Goal: Information Seeking & Learning: Check status

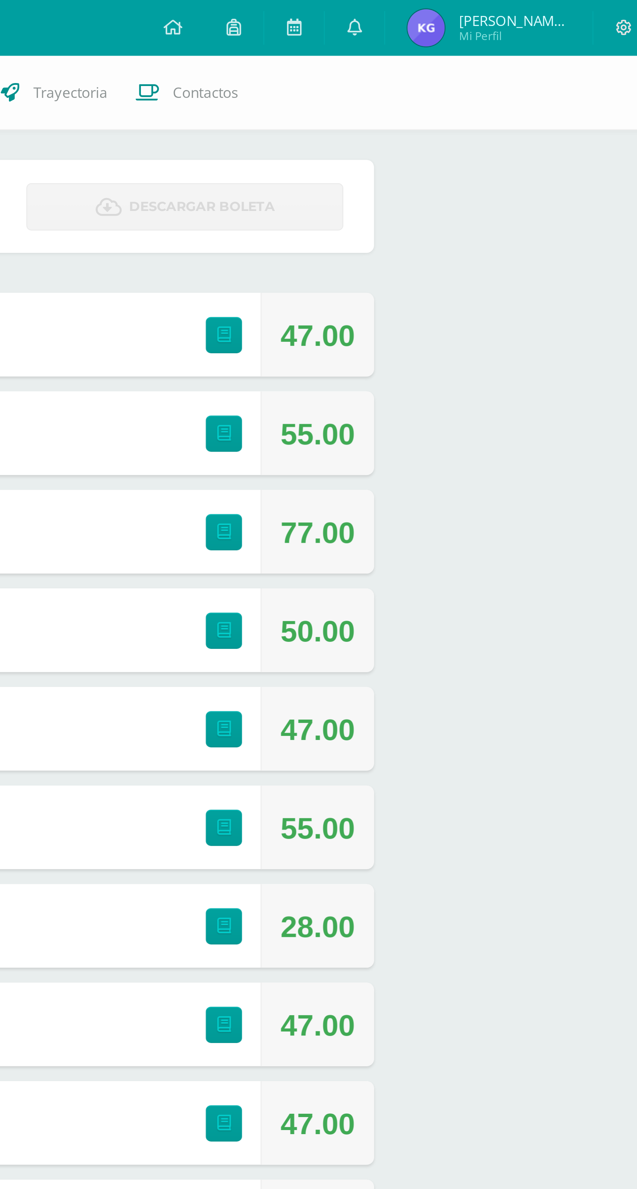
click at [617, 11] on icon at bounding box center [619, 11] width 7 height 7
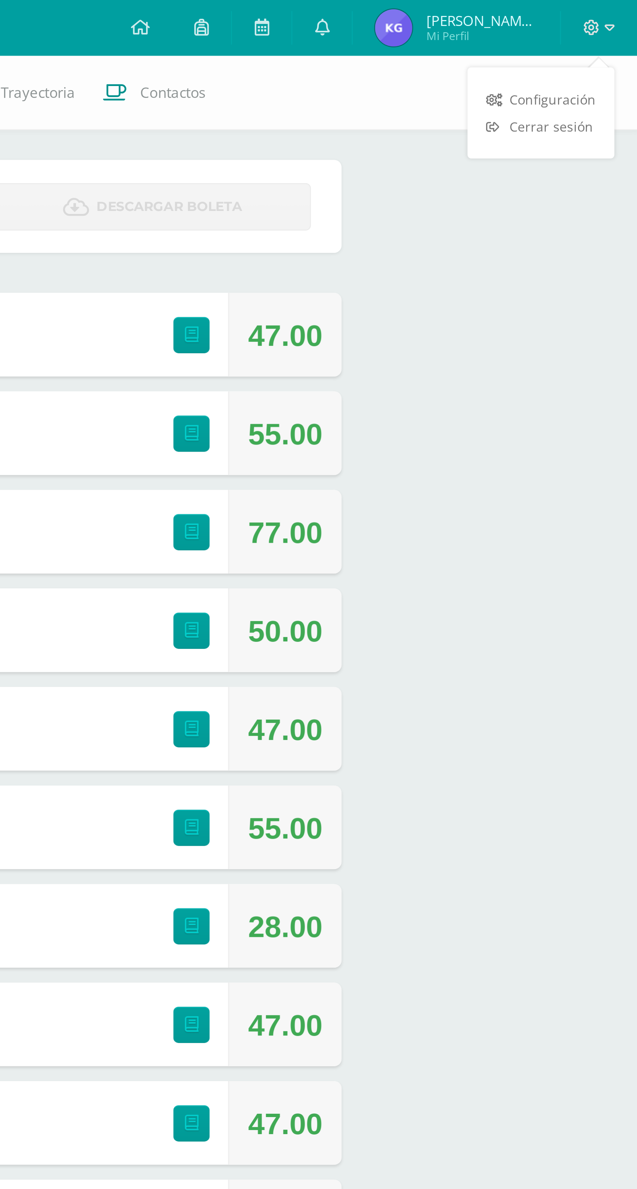
click at [609, 51] on span "Cerrar sesión" at bounding box center [602, 50] width 33 height 7
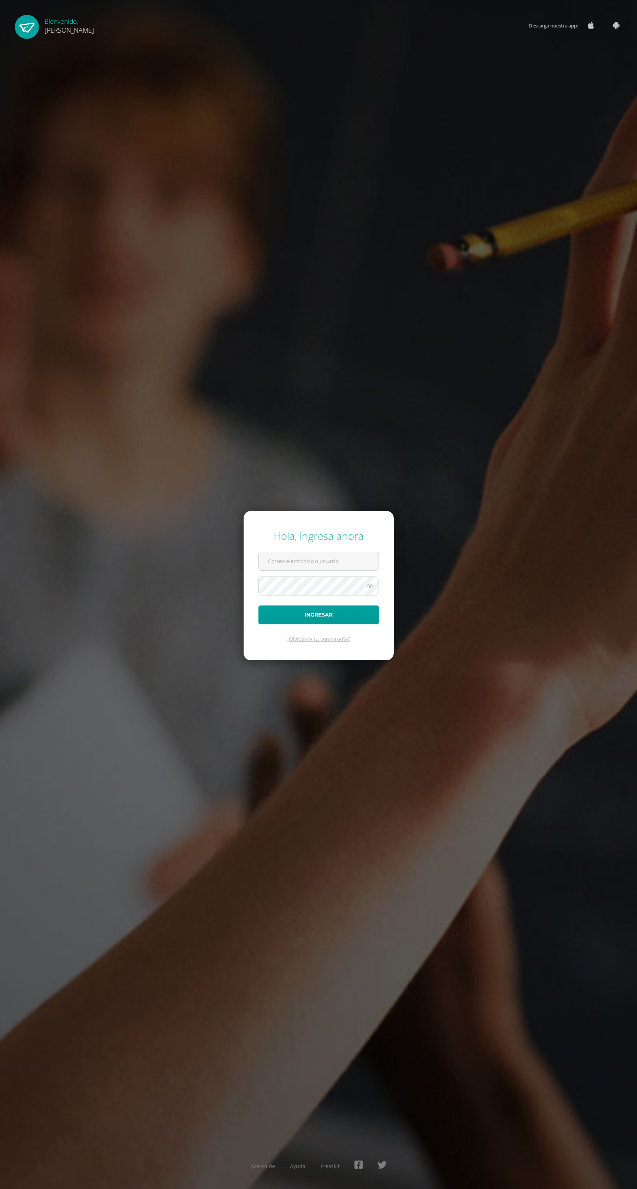
click at [323, 570] on input "text" at bounding box center [319, 561] width 120 height 18
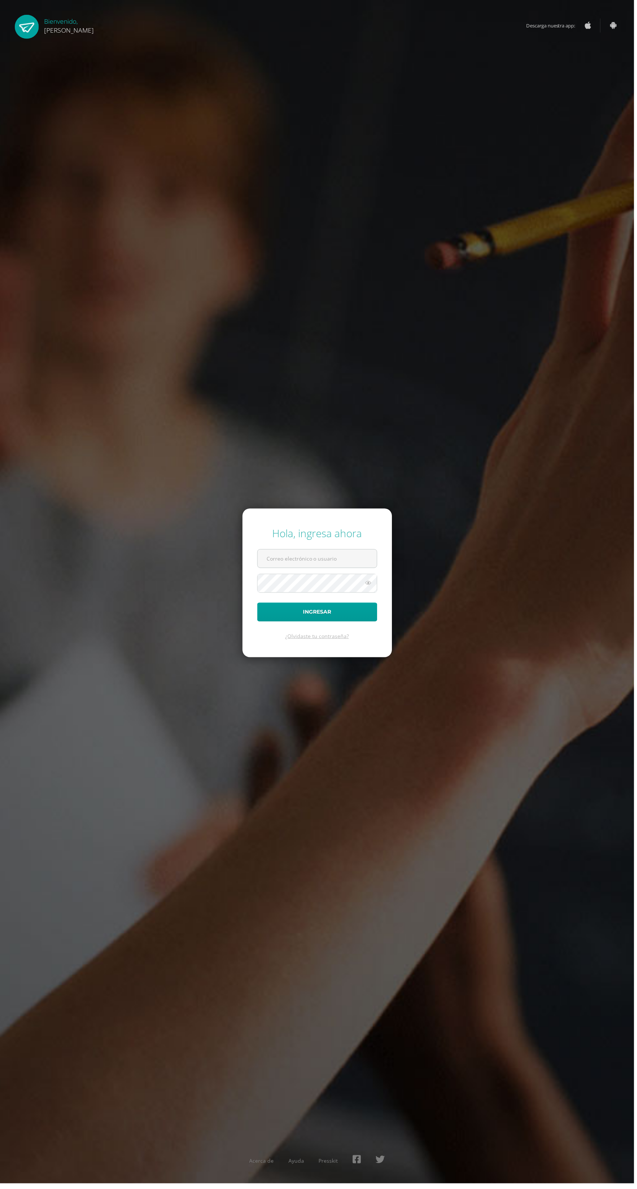
click at [139, 140] on div "Hola, ingresa ahora Ingresar ¿Olvidaste tu contraseña? Acerca de Ayuda Presskit" at bounding box center [318, 594] width 643 height 1189
click at [335, 570] on input "text" at bounding box center [319, 561] width 120 height 18
type input "2024017@ps.gt"
click at [258, 606] on button "Ingresar" at bounding box center [318, 615] width 121 height 19
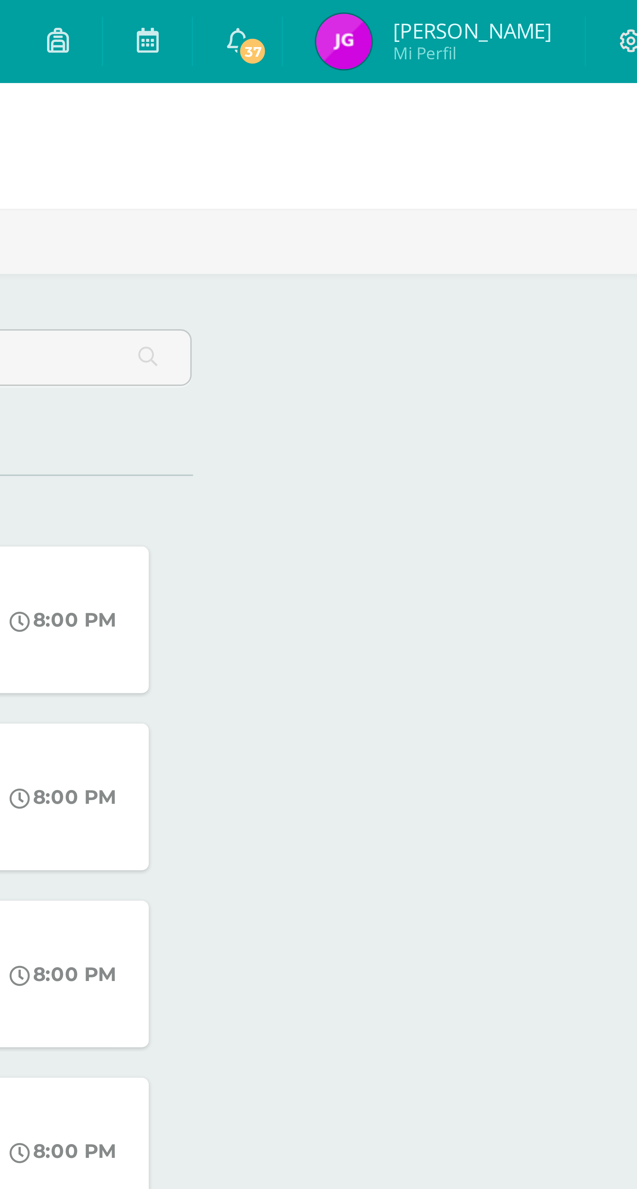
click at [521, 11] on span "37" at bounding box center [517, 14] width 8 height 8
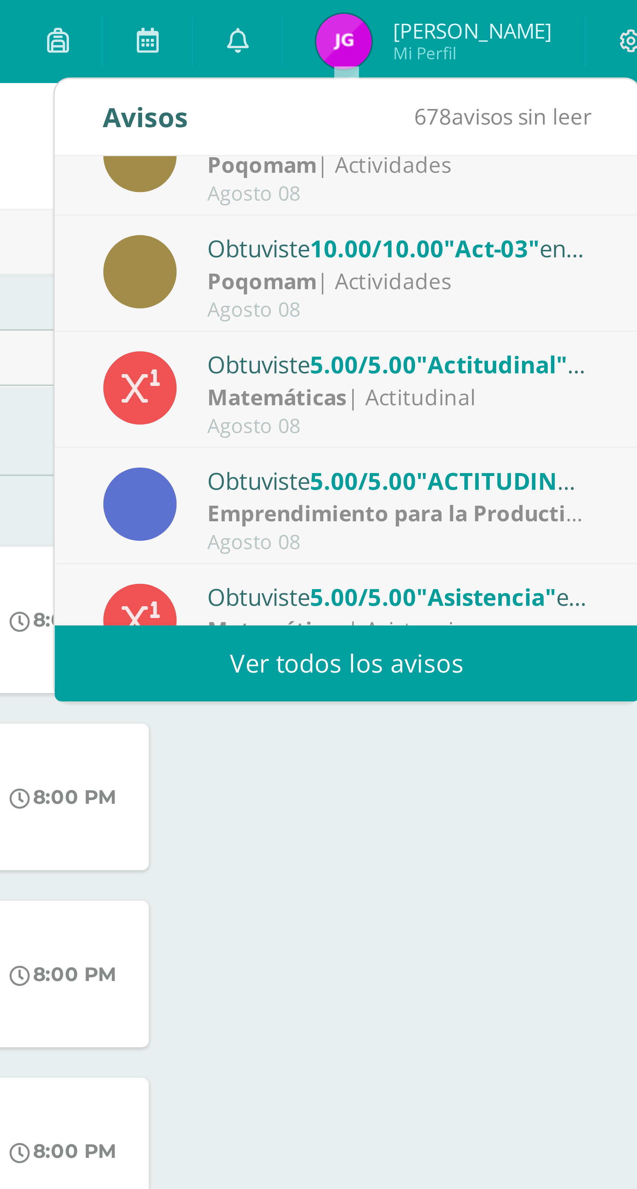
scroll to position [123, 0]
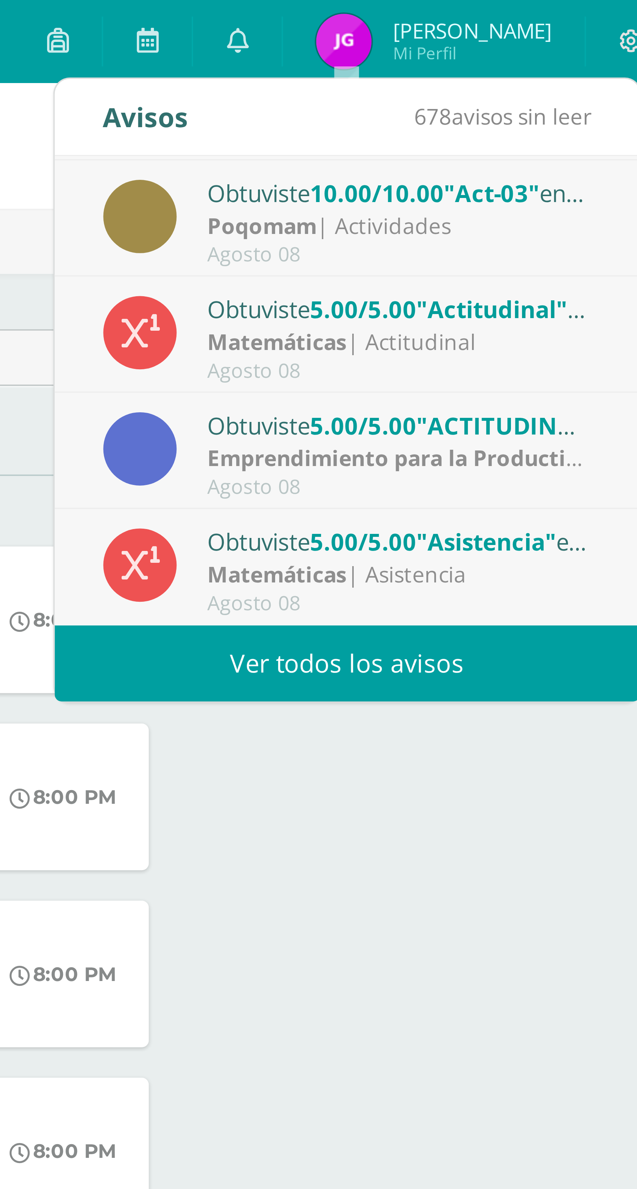
click at [572, 177] on link "Ver todos los avisos" at bounding box center [542, 178] width 157 height 20
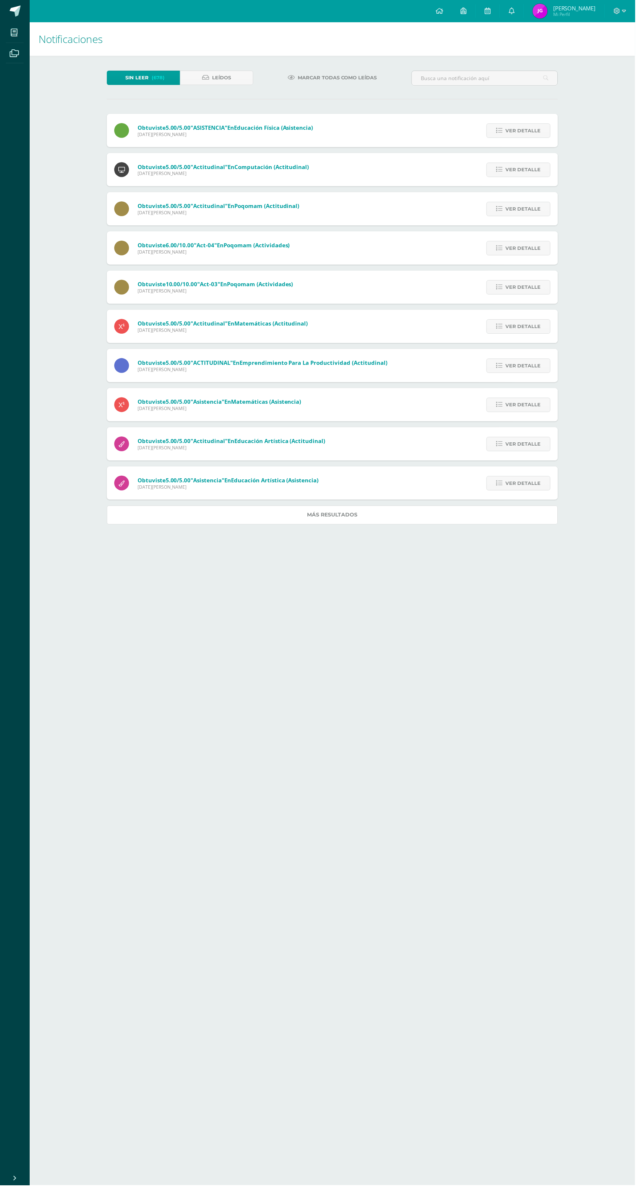
click at [422, 519] on link "Más resultados" at bounding box center [333, 516] width 452 height 19
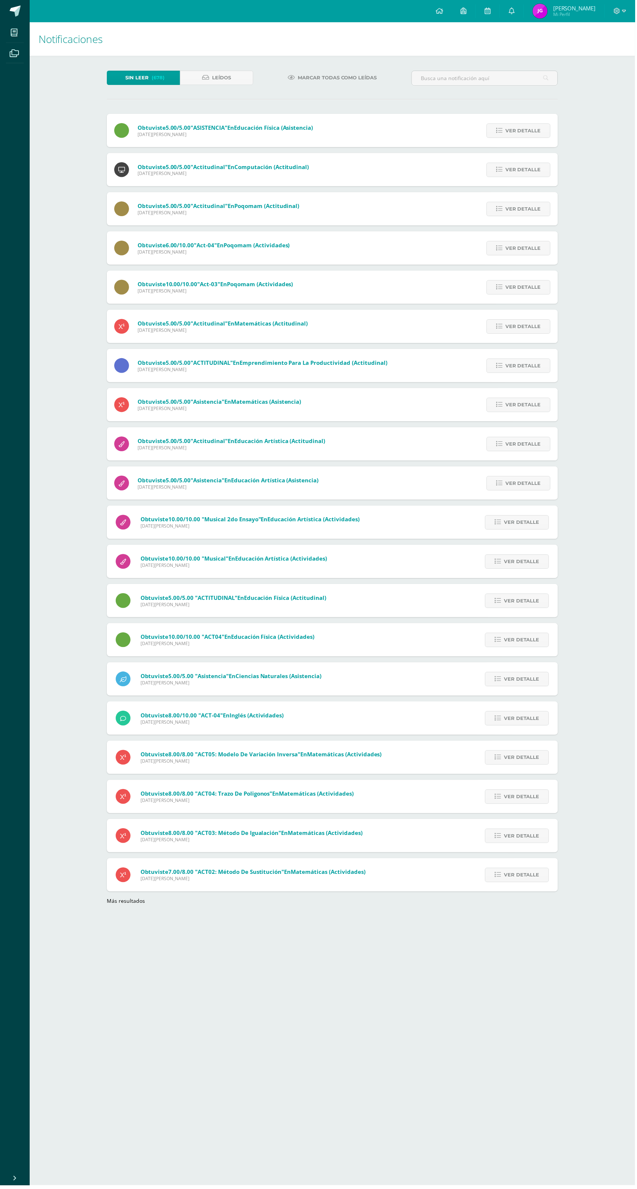
click at [569, 13] on span "Mi Perfil" at bounding box center [576, 14] width 43 height 6
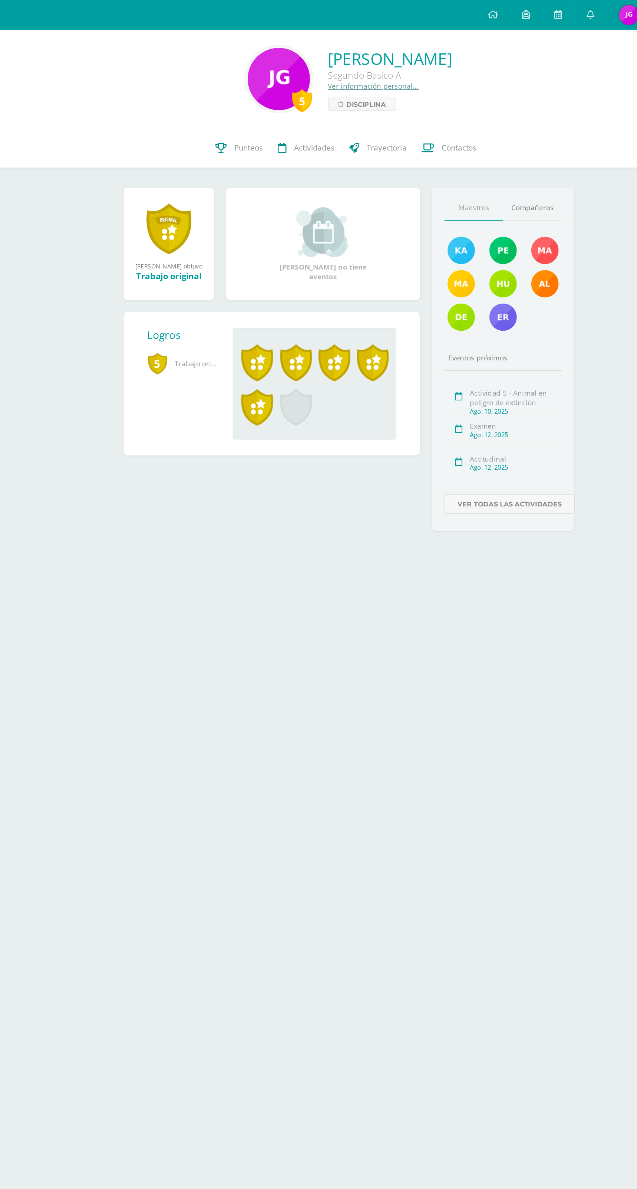
click at [237, 109] on icon at bounding box center [238, 110] width 9 height 8
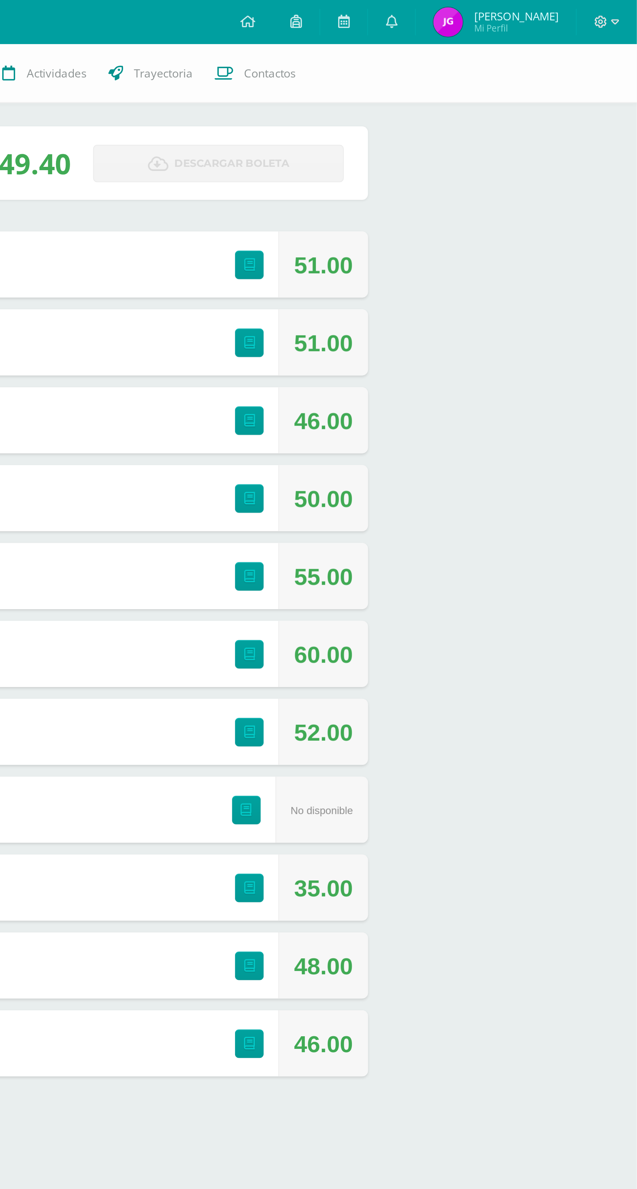
click at [621, 13] on icon at bounding box center [619, 11] width 7 height 7
click at [584, 53] on link "Cerrar sesión" at bounding box center [599, 50] width 59 height 11
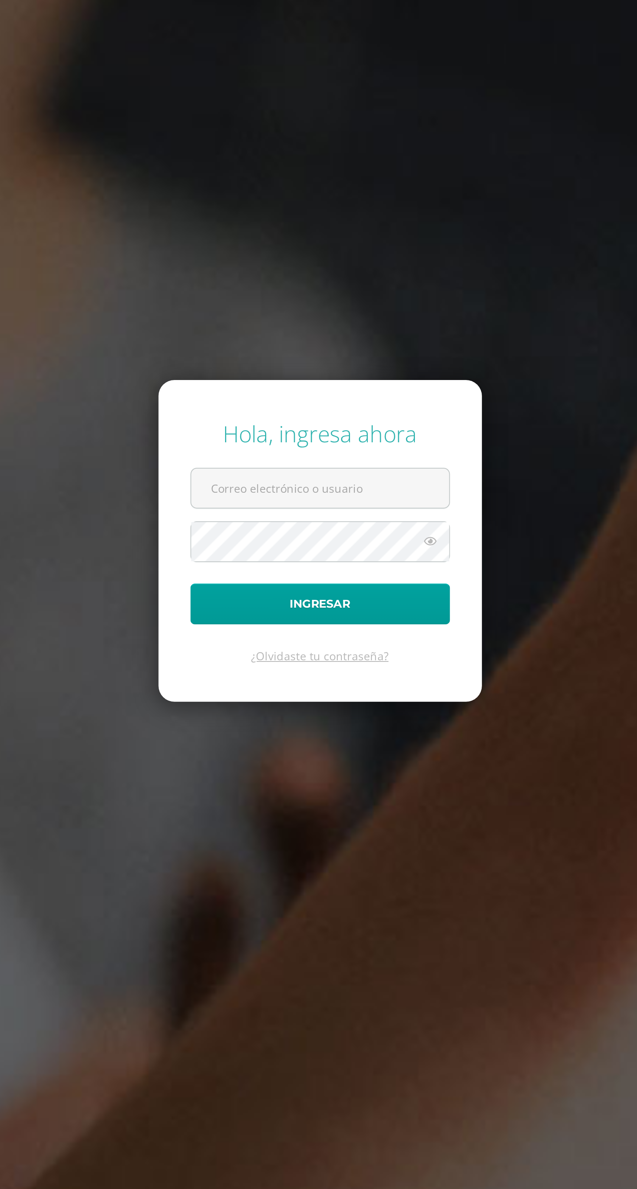
click at [270, 570] on input "text" at bounding box center [319, 561] width 120 height 18
type input "[EMAIL_ADDRESS][DOMAIN_NAME]"
click at [258, 606] on button "Ingresar" at bounding box center [318, 615] width 121 height 19
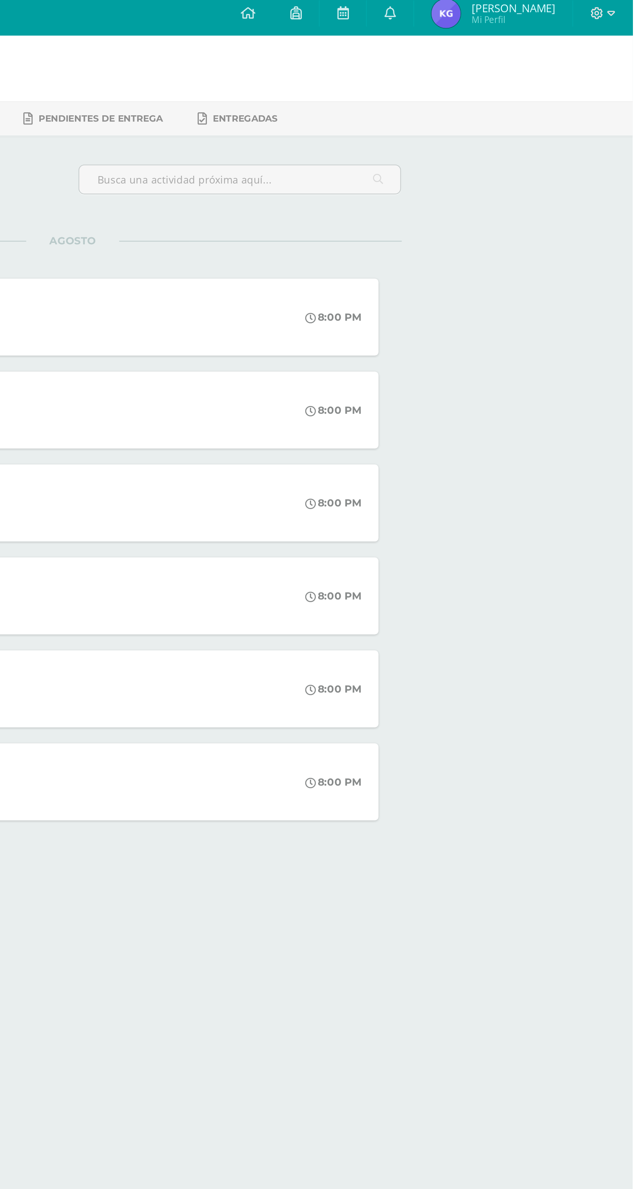
click at [549, 10] on img at bounding box center [541, 11] width 15 height 15
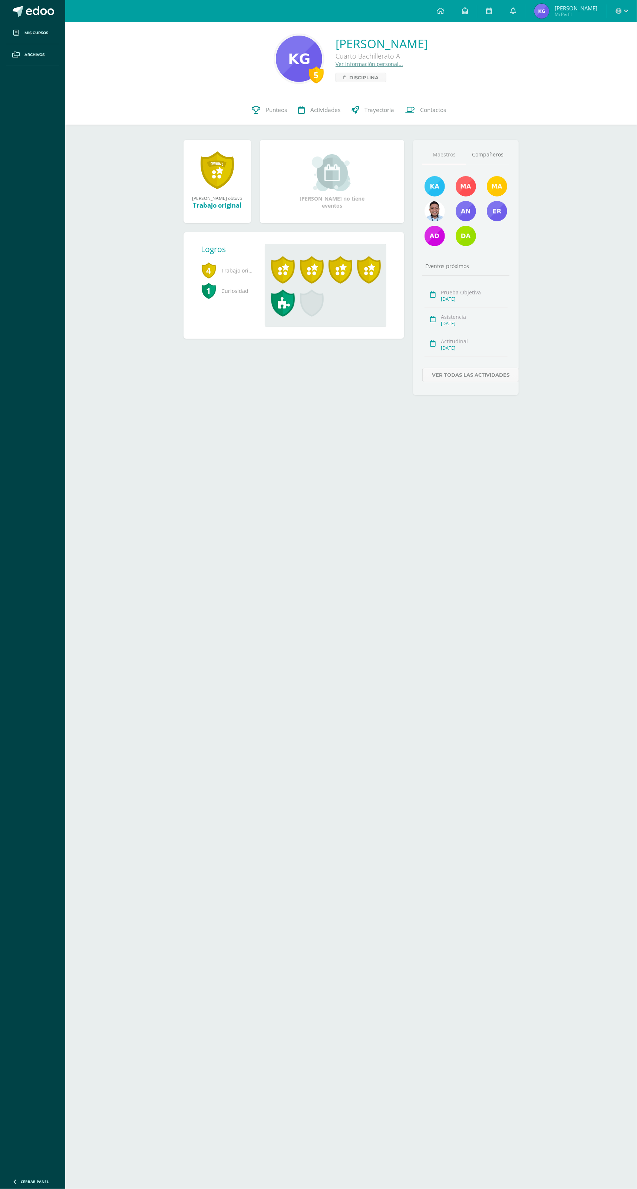
click at [263, 106] on link "Punteos" at bounding box center [269, 110] width 46 height 30
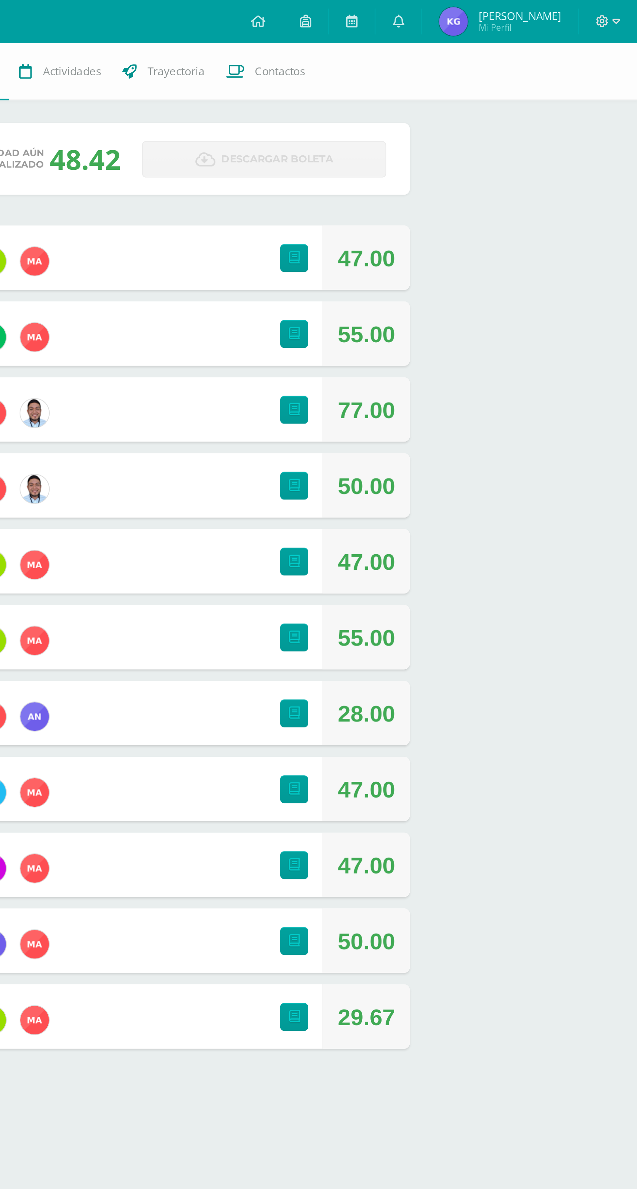
click at [516, 3] on link at bounding box center [513, 11] width 24 height 22
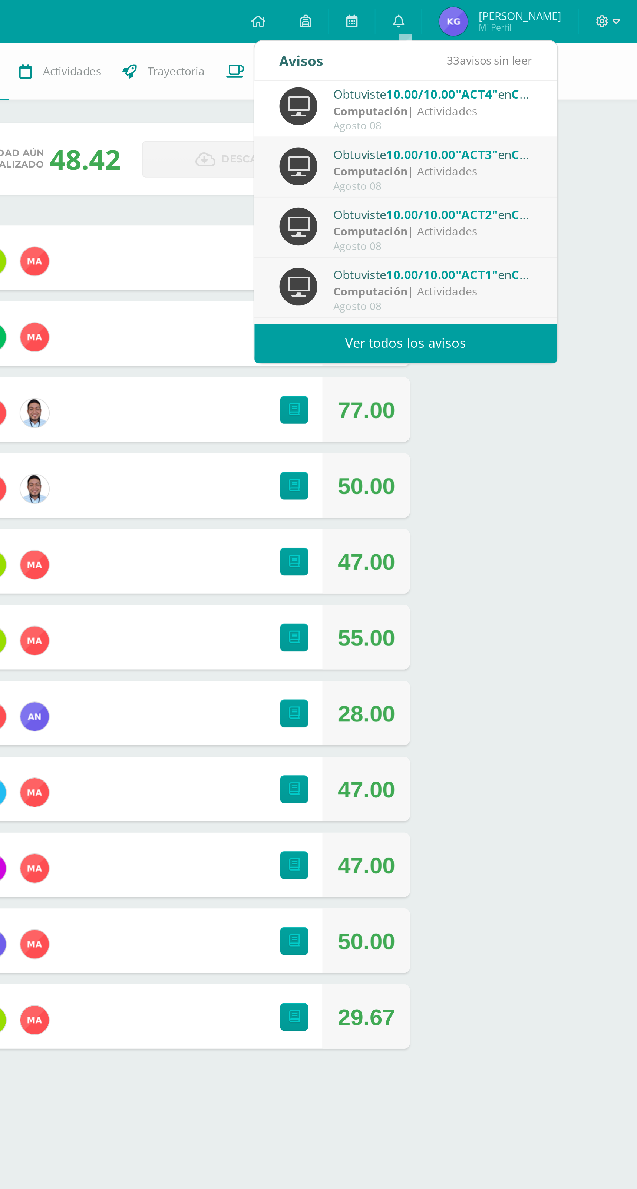
scroll to position [123, 0]
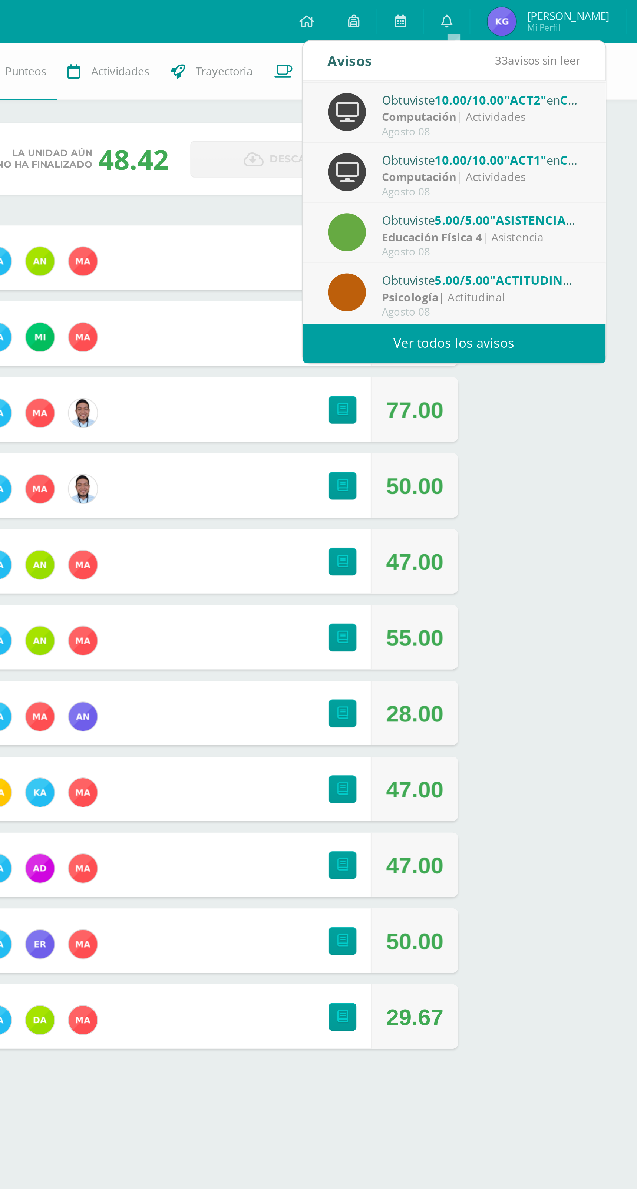
click at [586, 498] on div "63 [PERSON_NAME] 123 Punteos Actividades Trayectoria Contactos Pendiente Unidad…" at bounding box center [351, 290] width 572 height 536
